Goal: Task Accomplishment & Management: Manage account settings

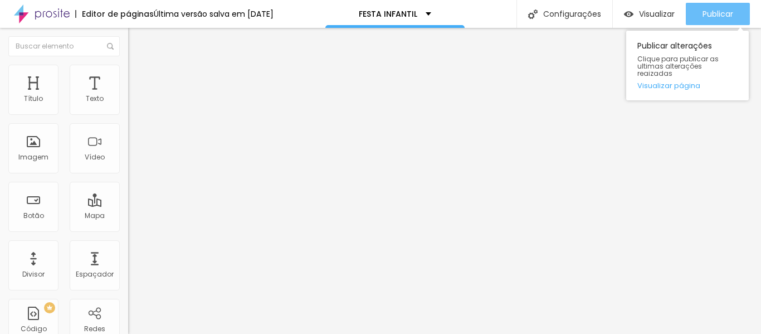
click at [690, 13] on button "Publicar" at bounding box center [718, 14] width 64 height 22
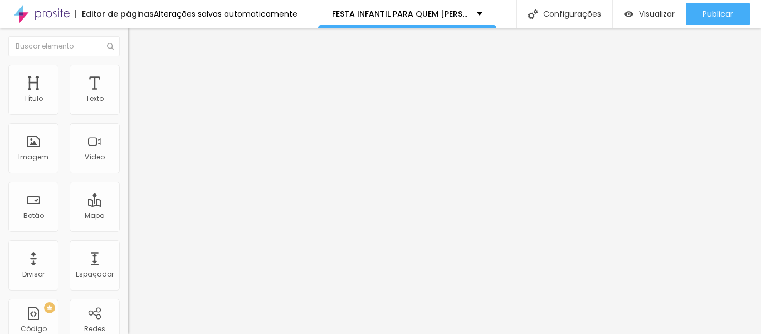
drag, startPoint x: 77, startPoint y: 118, endPoint x: 21, endPoint y: 118, distance: 55.7
click at [128, 105] on input "R$1200" at bounding box center [195, 99] width 134 height 11
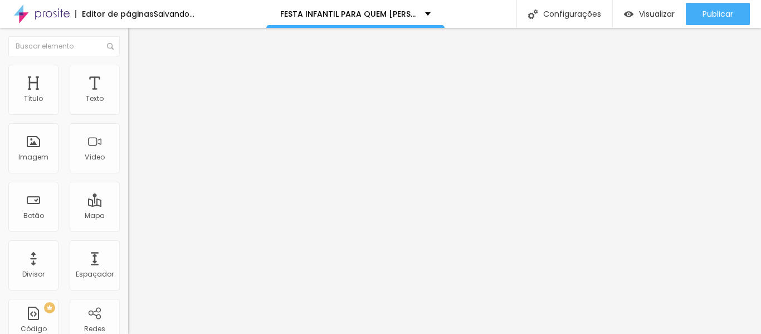
type input "R$800"
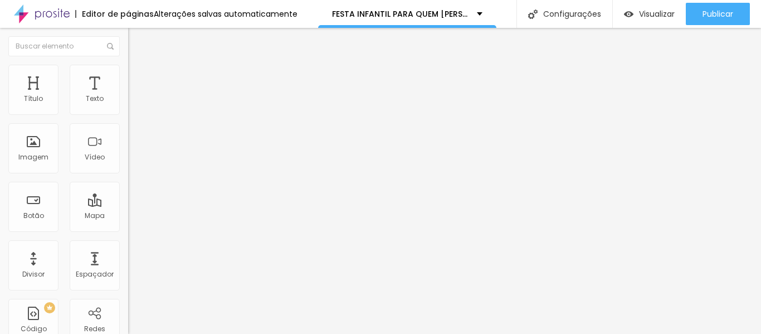
click at [128, 105] on input "R$1500" at bounding box center [195, 99] width 134 height 11
type input "R$1000"
click at [128, 105] on input "R$2200" at bounding box center [195, 99] width 134 height 11
drag, startPoint x: 41, startPoint y: 123, endPoint x: 24, endPoint y: 127, distance: 17.2
click at [128, 105] on input "R$2200" at bounding box center [195, 99] width 134 height 11
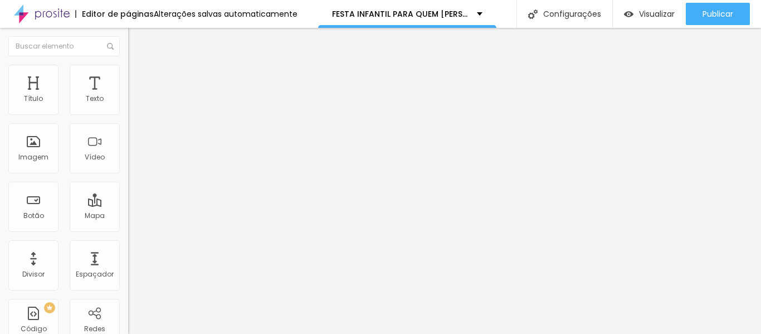
type input "R$1500"
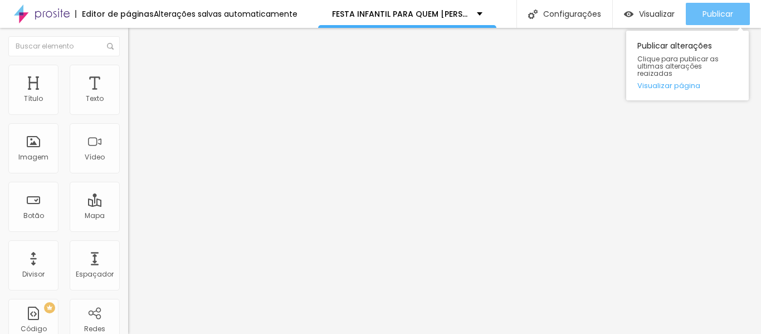
click at [710, 16] on span "Publicar" at bounding box center [718, 13] width 31 height 9
